Goal: Transaction & Acquisition: Purchase product/service

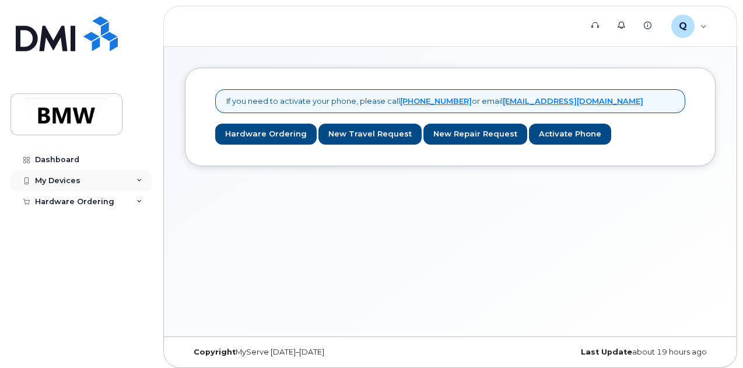
click at [118, 179] on div "My Devices" at bounding box center [80, 180] width 141 height 21
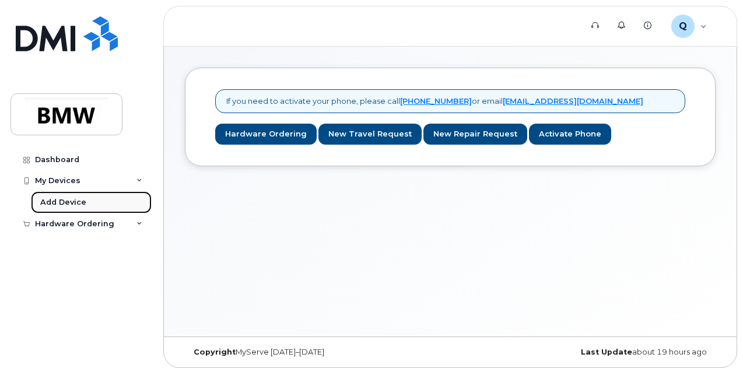
click at [69, 201] on div "Add Device" at bounding box center [63, 202] width 46 height 10
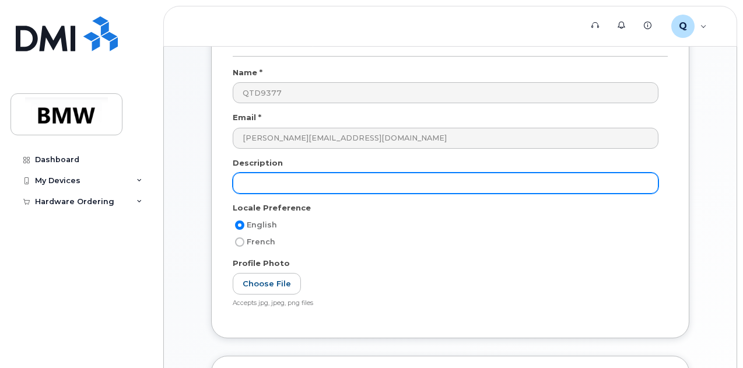
scroll to position [271, 0]
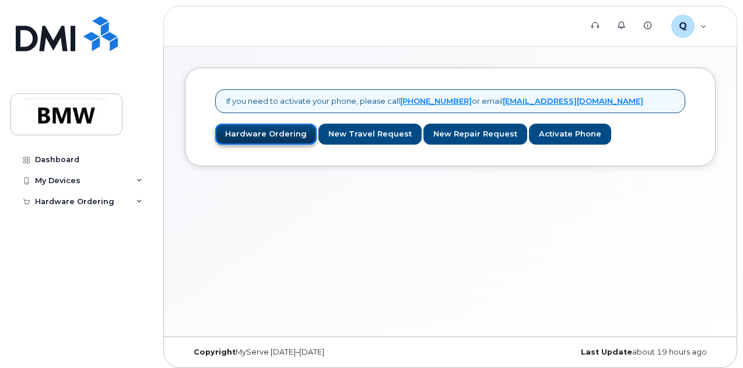
click at [248, 134] on link "Hardware Ordering" at bounding box center [265, 135] width 101 height 22
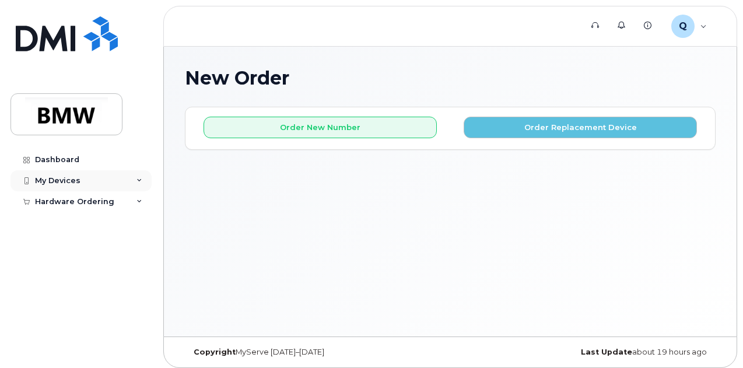
click at [68, 176] on div "My Devices" at bounding box center [57, 180] width 45 height 9
click at [100, 227] on div "Hardware Ordering" at bounding box center [74, 223] width 79 height 9
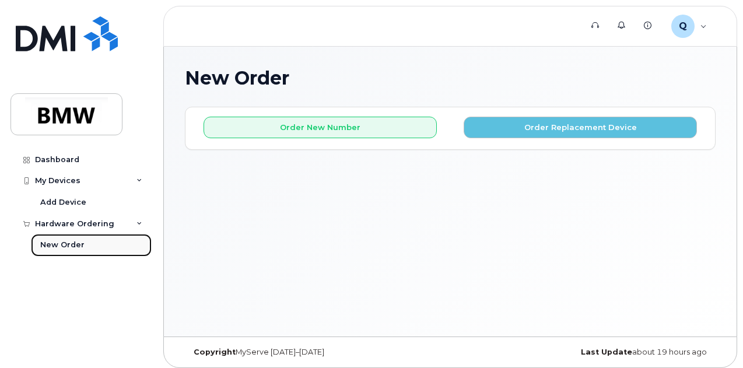
click at [66, 245] on div "New Order" at bounding box center [62, 245] width 44 height 10
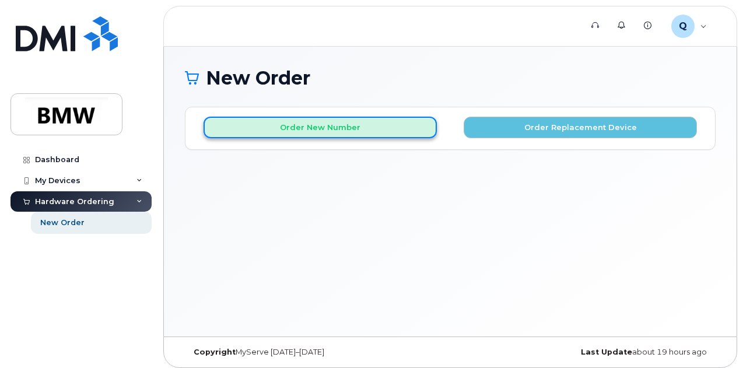
click at [359, 130] on button "Order New Number" at bounding box center [319, 128] width 233 height 22
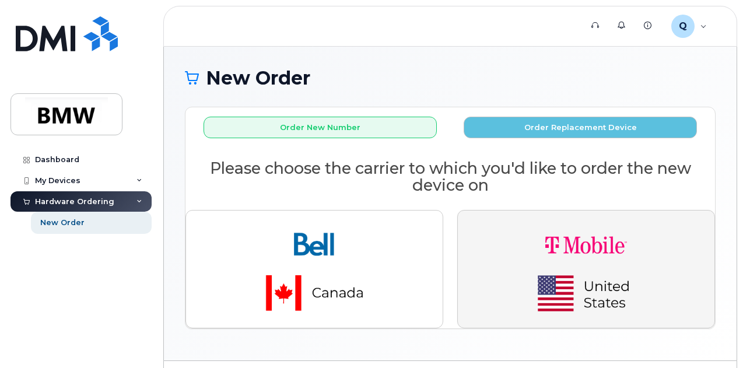
click at [536, 251] on img "button" at bounding box center [585, 269] width 163 height 98
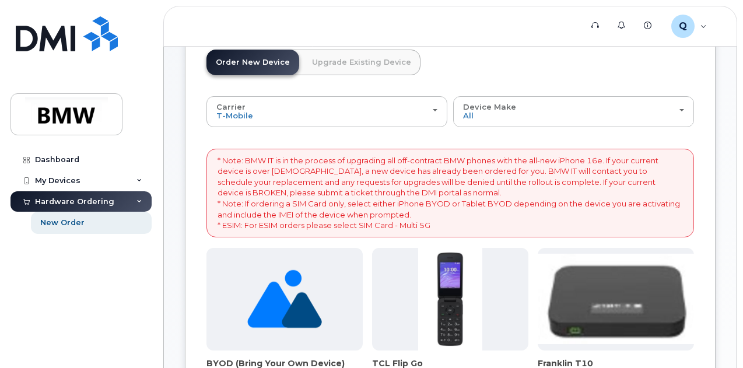
scroll to position [79, 0]
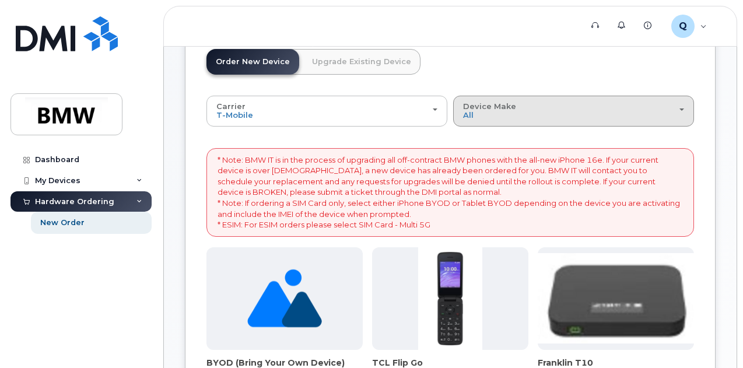
click at [463, 113] on div "Device Make All Cell Phone iPhone Modem" at bounding box center [573, 111] width 221 height 18
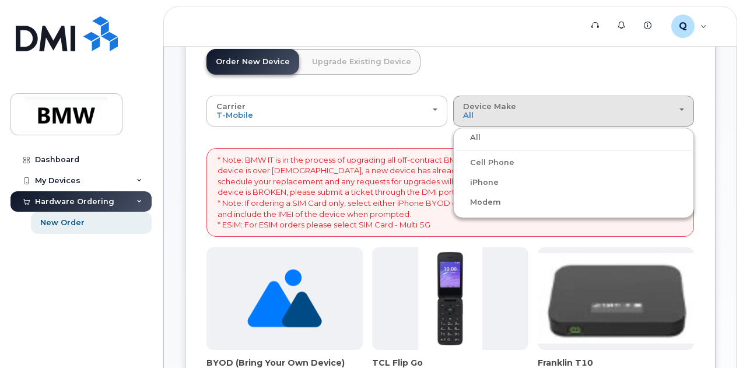
click at [456, 182] on label "iPhone" at bounding box center [477, 183] width 43 height 14
click at [0, 0] on input "iPhone" at bounding box center [0, 0] width 0 height 0
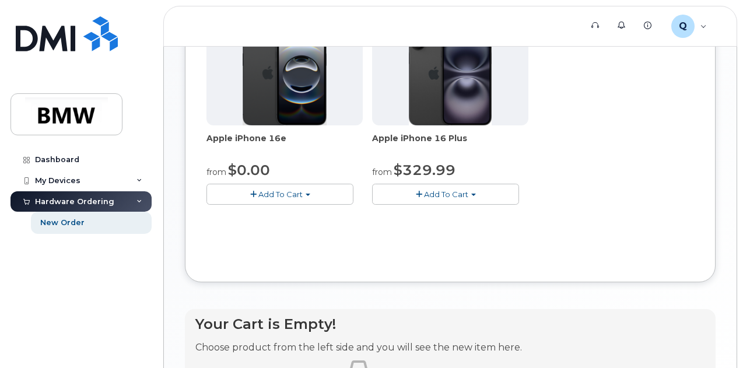
scroll to position [305, 0]
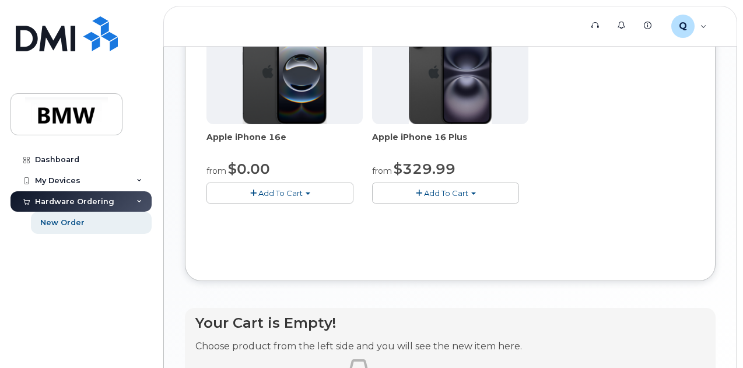
click at [258, 198] on span "Add To Cart" at bounding box center [280, 192] width 44 height 9
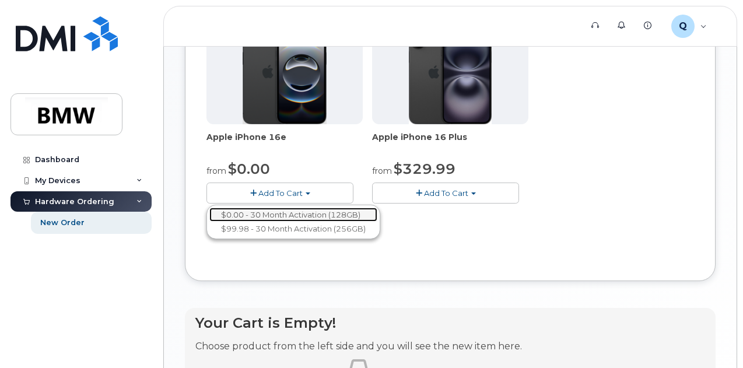
click at [253, 222] on link "$0.00 - 30 Month Activation (128GB)" at bounding box center [293, 215] width 168 height 15
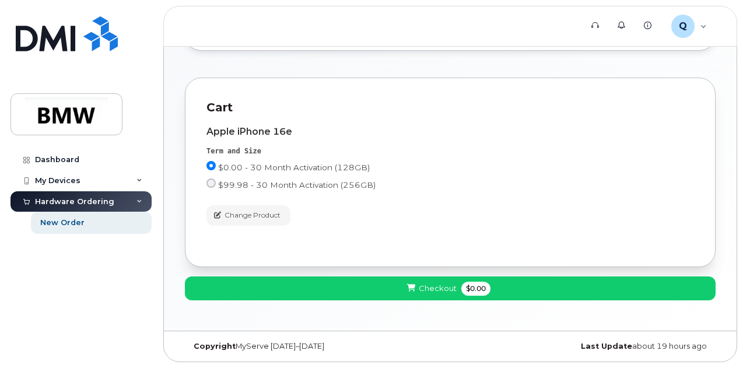
scroll to position [47, 0]
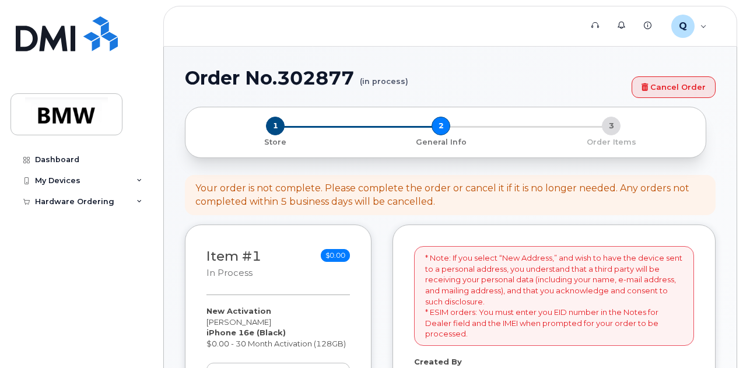
select select
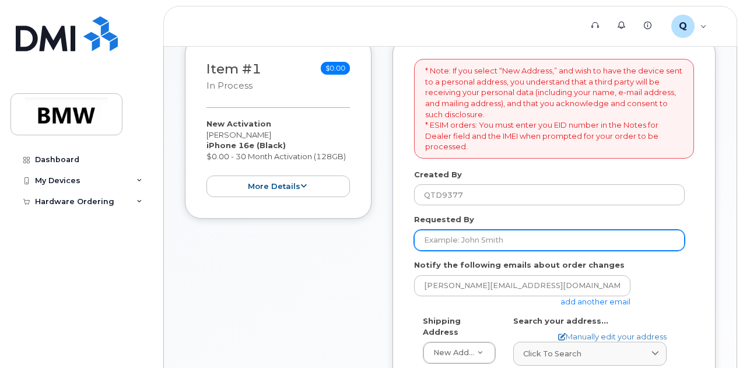
scroll to position [188, 0]
click at [468, 242] on input "Requested By" at bounding box center [549, 239] width 271 height 21
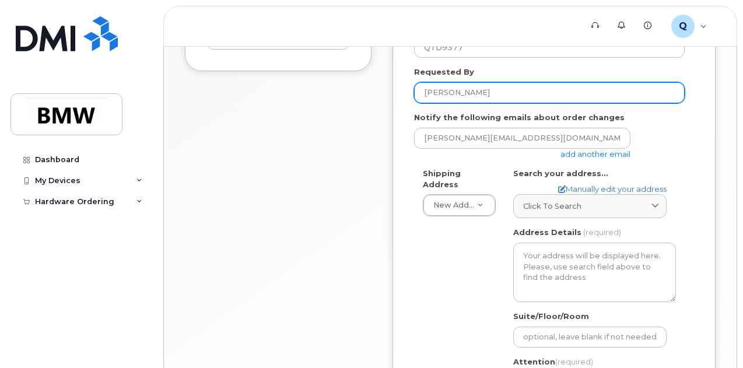
scroll to position [337, 0]
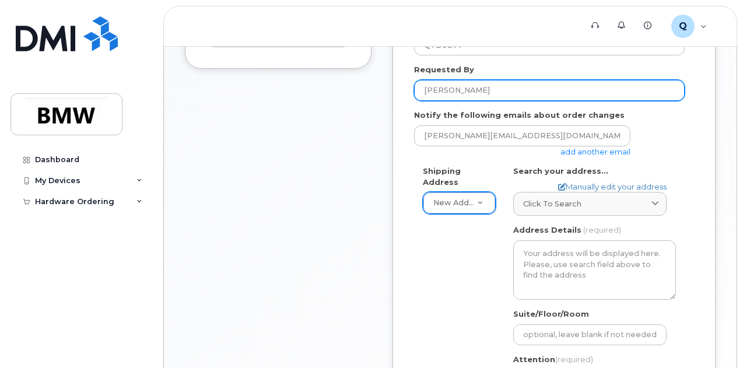
type input "[PERSON_NAME]"
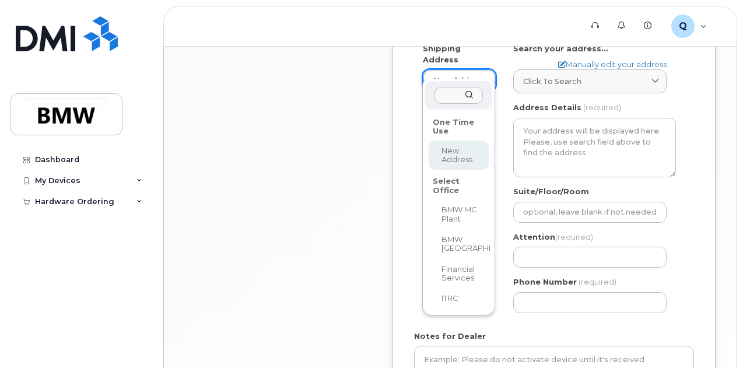
scroll to position [465, 0]
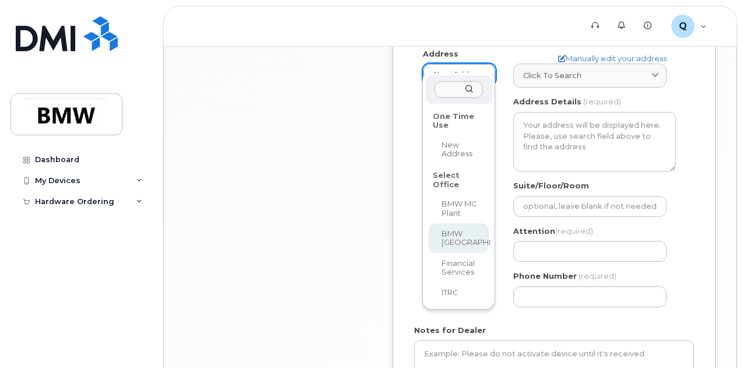
select select
type textarea "200 BMW Drive Woodcliff Lake NJ 07677 Woodcliff Lake New Jersey 07677"
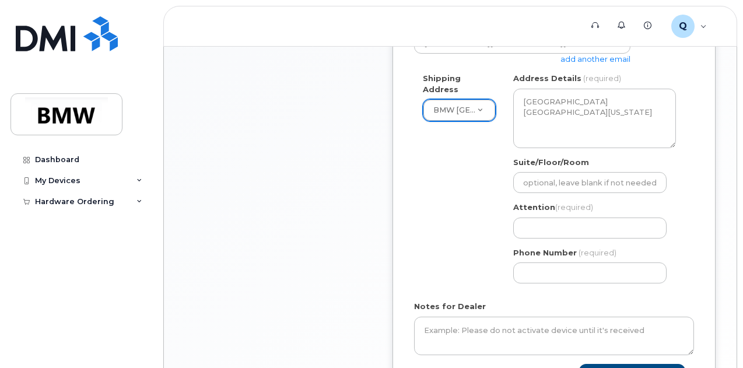
scroll to position [427, 0]
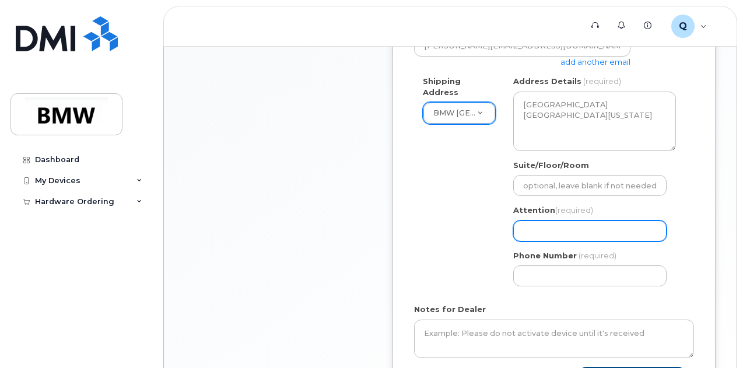
click at [582, 229] on input "Attention (required)" at bounding box center [589, 230] width 153 height 21
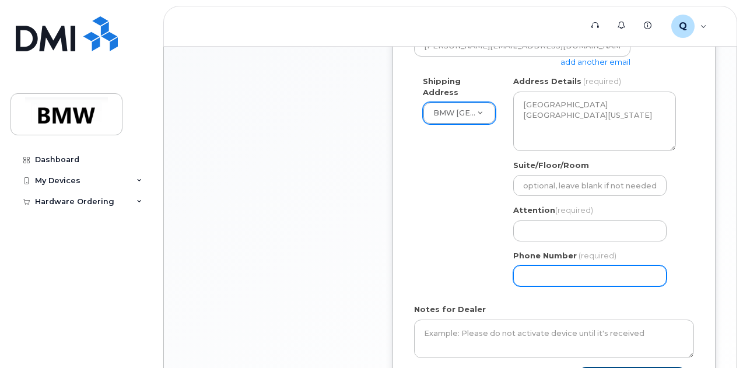
click at [538, 282] on input "Phone Number" at bounding box center [589, 275] width 153 height 21
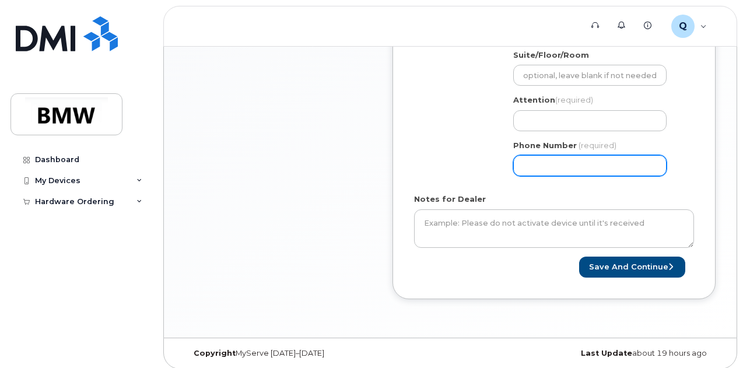
scroll to position [541, 0]
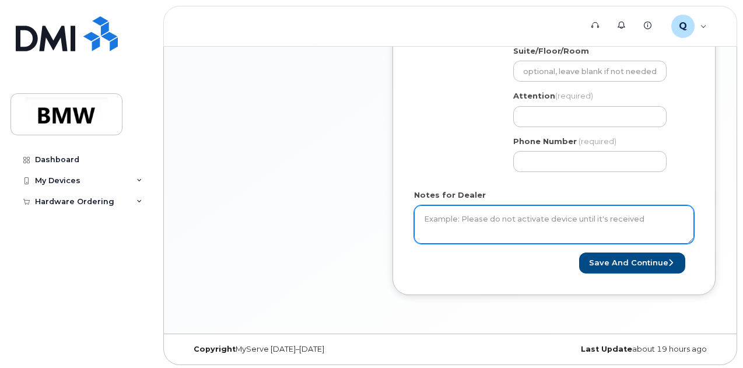
click at [465, 212] on textarea "Notes for Dealer" at bounding box center [554, 224] width 280 height 38
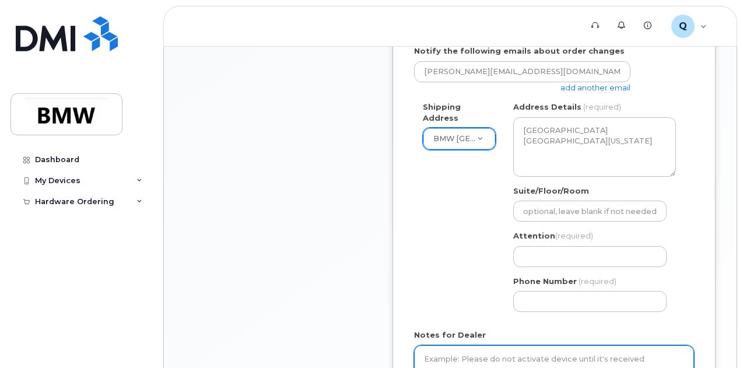
scroll to position [402, 0]
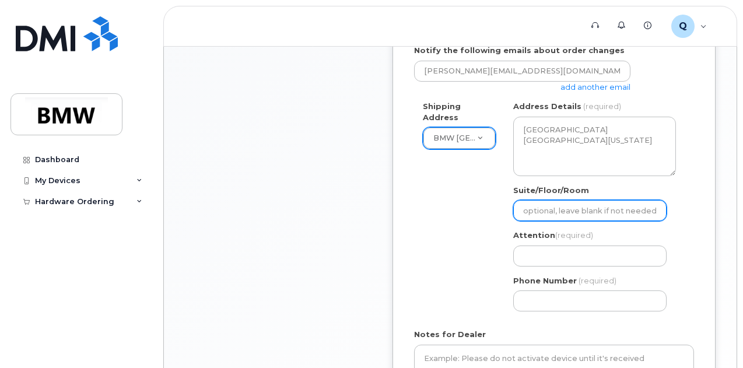
click at [573, 208] on input "Suite/Floor/Room" at bounding box center [589, 210] width 153 height 21
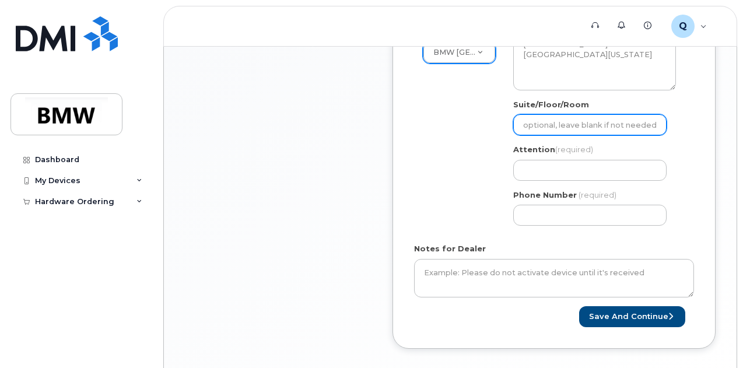
scroll to position [490, 0]
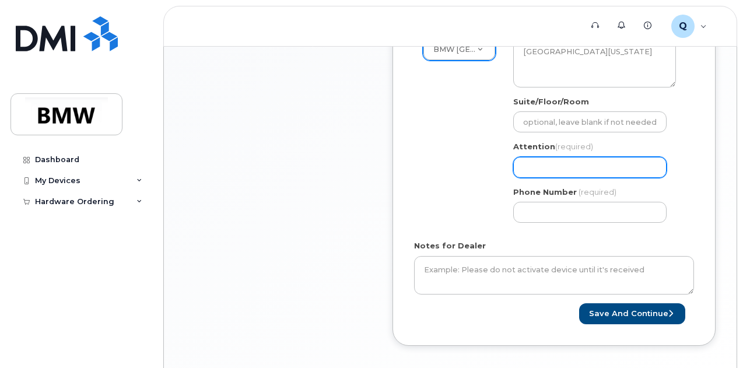
click at [552, 173] on input "Attention (required)" at bounding box center [589, 167] width 153 height 21
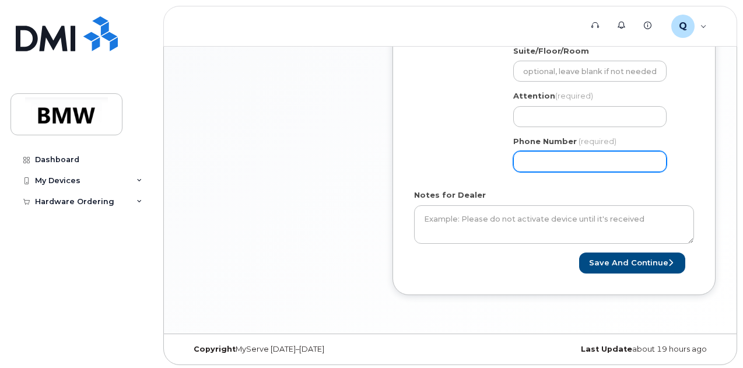
click at [549, 165] on input "Phone Number" at bounding box center [589, 161] width 153 height 21
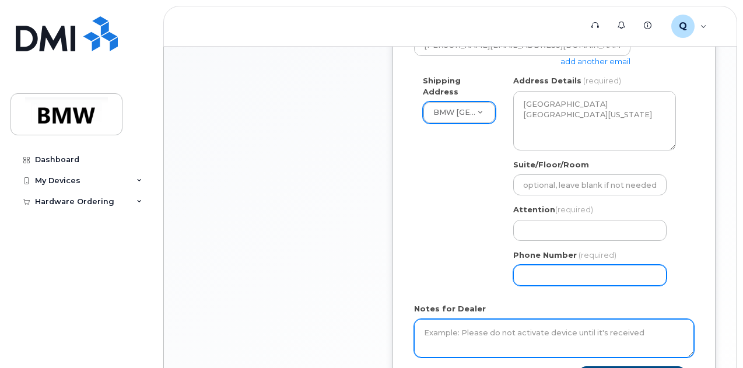
scroll to position [428, 0]
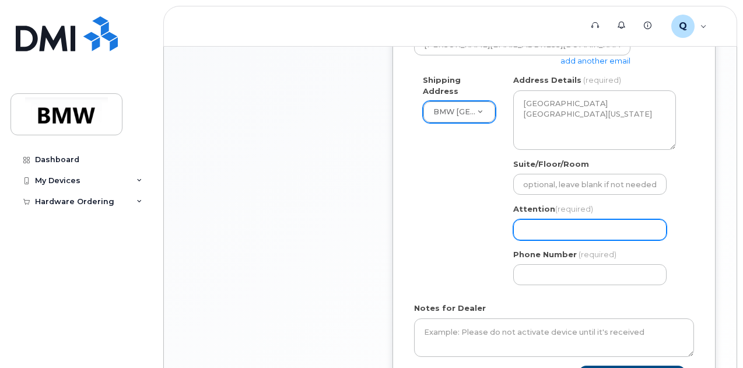
click at [543, 230] on input "Attention (required)" at bounding box center [589, 229] width 153 height 21
click at [541, 227] on input "Attention (required)" at bounding box center [589, 229] width 153 height 21
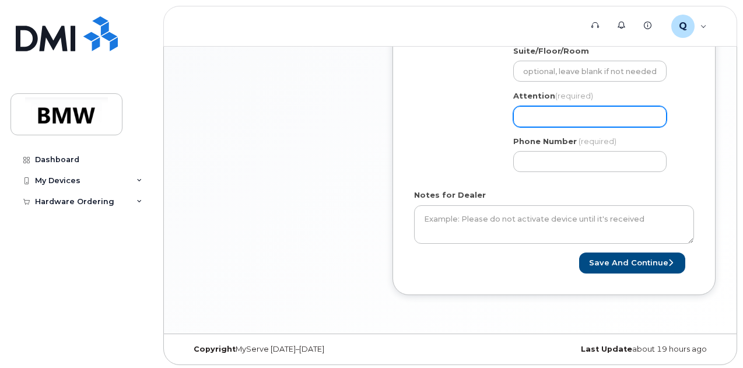
scroll to position [0, 0]
